Goal: Navigation & Orientation: Find specific page/section

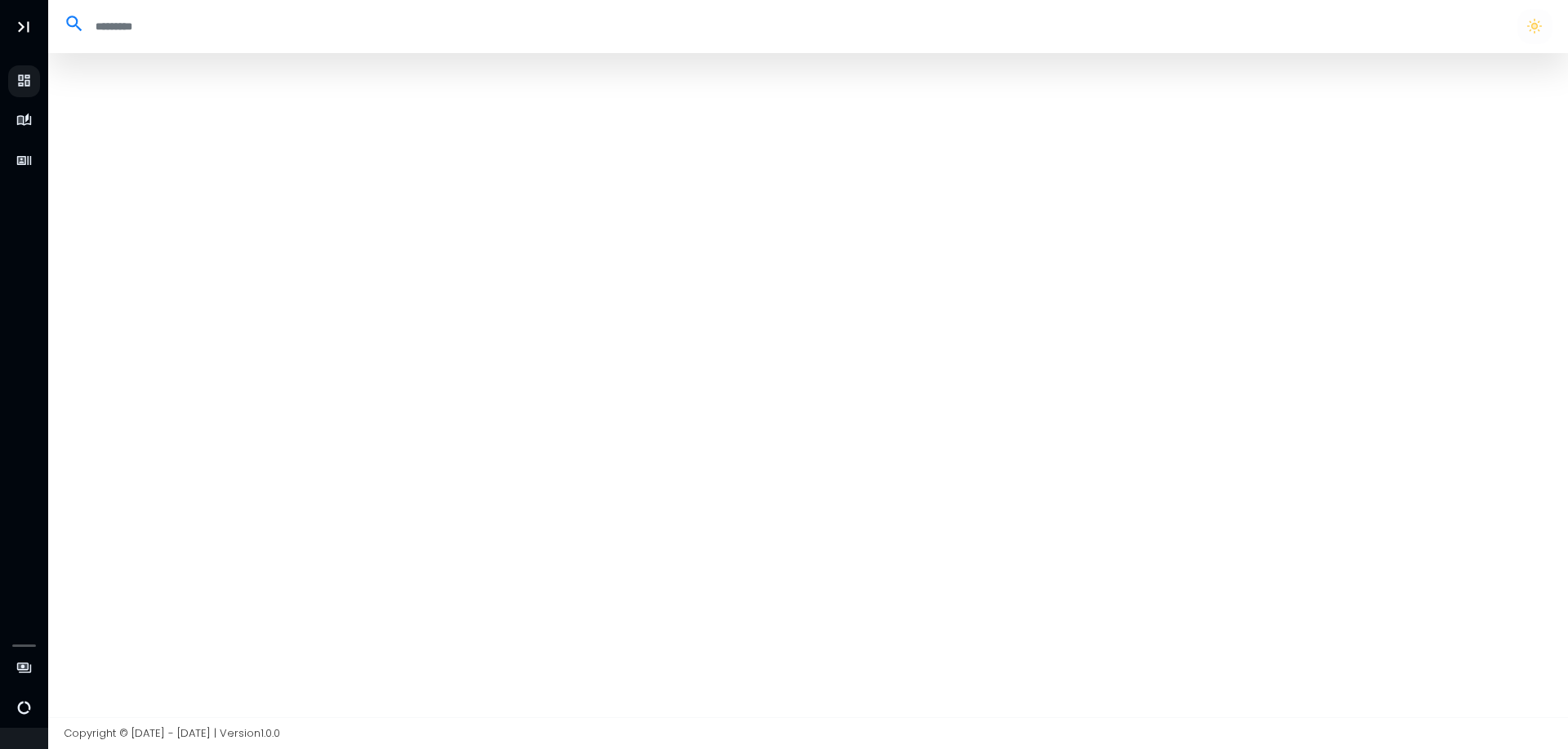
drag, startPoint x: 447, startPoint y: 154, endPoint x: 439, endPoint y: 145, distance: 12.0
click at [447, 154] on div at bounding box center [808, 385] width 1520 height 664
